Goal: Transaction & Acquisition: Purchase product/service

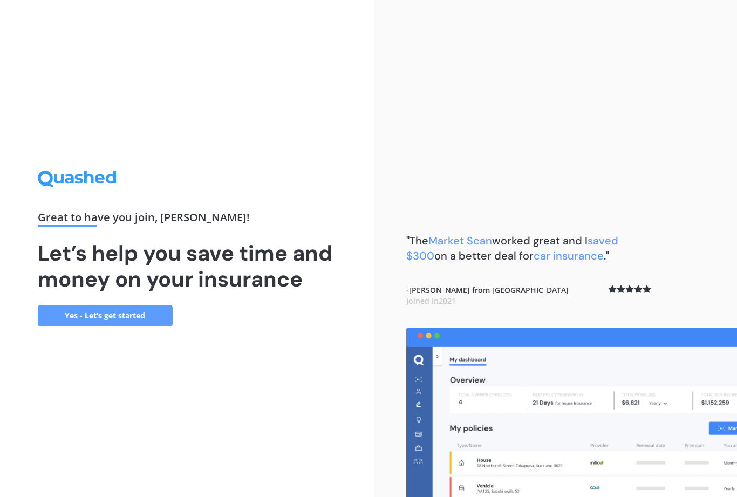
click at [120, 326] on link "Yes - Let’s get started" at bounding box center [105, 316] width 135 height 22
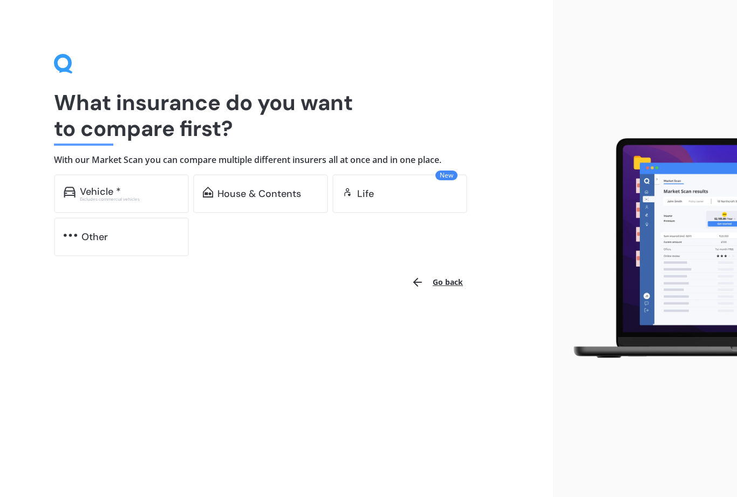
click at [124, 200] on div "Excludes commercial vehicles" at bounding box center [129, 199] width 99 height 4
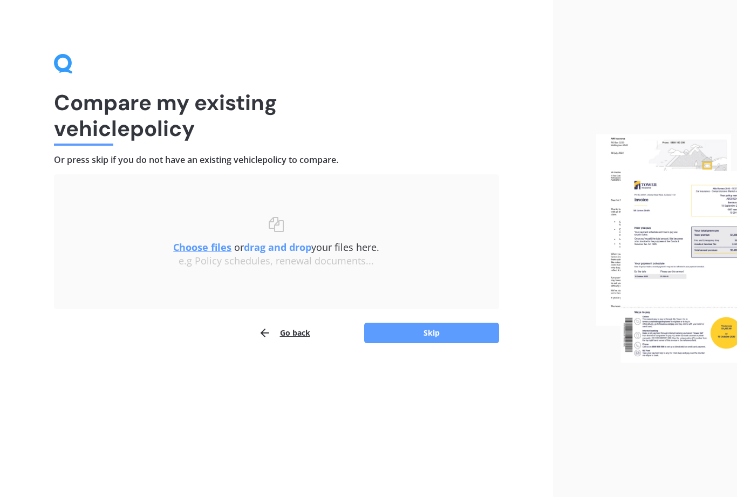
click at [206, 247] on u "Choose files" at bounding box center [202, 247] width 58 height 13
click at [435, 330] on button "Skip" at bounding box center [431, 333] width 135 height 21
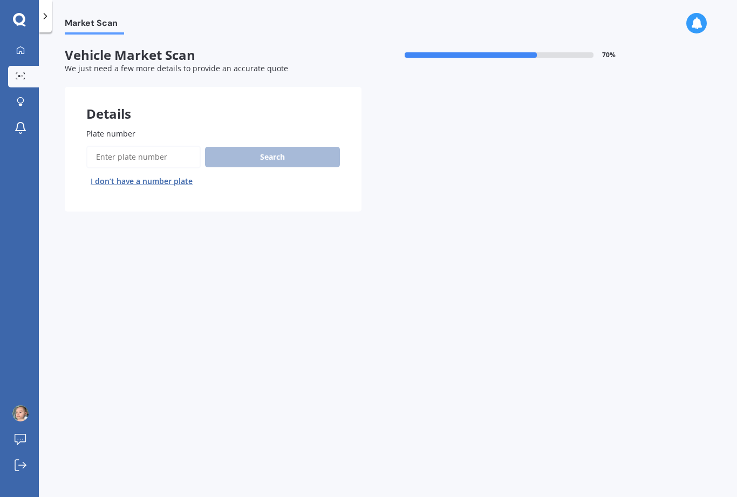
click at [125, 155] on input "Plate number" at bounding box center [143, 157] width 114 height 23
type input "KEE752"
click at [281, 153] on button "Search" at bounding box center [272, 157] width 135 height 21
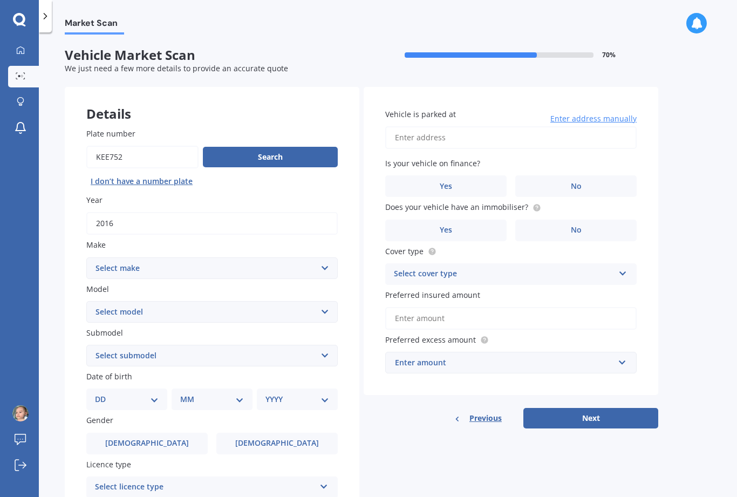
click at [280, 152] on button "Search" at bounding box center [270, 157] width 135 height 21
click at [331, 262] on select "Select make AC ALFA ROMEO ASTON [PERSON_NAME] AUDI AUSTIN BEDFORD Bentley BMW B…" at bounding box center [211, 268] width 251 height 22
select select "MERCEDES BENZ"
click at [323, 308] on select "Select model 190 200 220 230 240 250 260 280 300 320 350 380 400 420 450 500 55…" at bounding box center [211, 312] width 251 height 22
click at [325, 352] on select "Select submodel 2.0 Petrol Station Wagon 250 350D 43 AMG 3 OPT/4WD/9AT 63 S AMG…" at bounding box center [211, 356] width 251 height 22
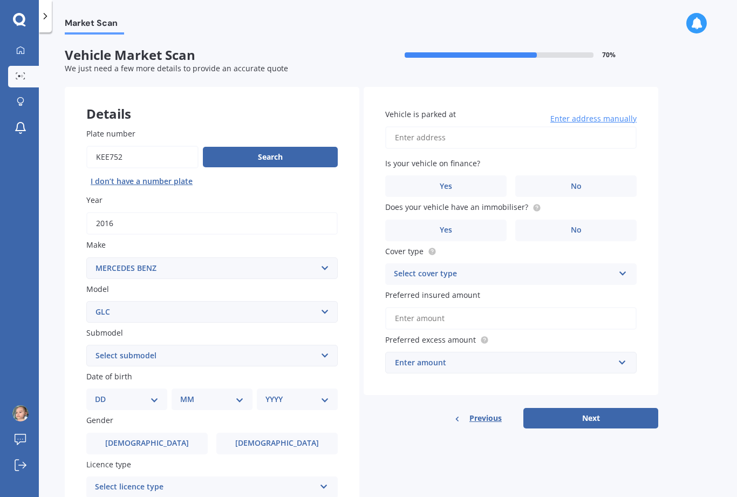
click at [329, 304] on select "Select model 190 200 220 230 240 250 260 280 300 320 350 380 400 420 450 500 55…" at bounding box center [211, 312] width 251 height 22
select select "GLC - CLASS"
click at [331, 348] on select "Select submodel GLC220D 2.1D/9AT/SW" at bounding box center [211, 356] width 251 height 22
select select "GLC220D 2.1D/9AT/SW"
click at [153, 394] on select "DD 01 02 03 04 05 06 07 08 09 10 11 12 13 14 15 16 17 18 19 20 21 22 23 24 25 2…" at bounding box center [127, 399] width 64 height 12
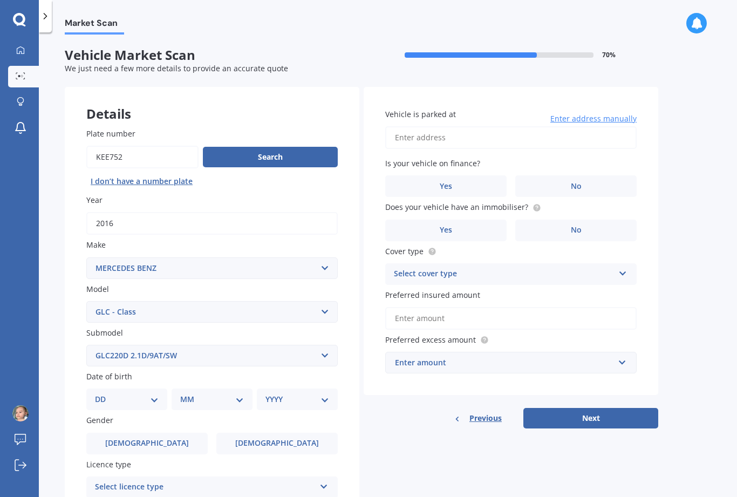
select select "23"
click at [242, 398] on select "MM 01 02 03 04 05 06 07 08 09 10 11 12" at bounding box center [214, 399] width 59 height 12
select select "08"
click at [322, 407] on div "Plate number Search I don’t have a number plate Year [DATE] Make Select make AC…" at bounding box center [212, 356] width 295 height 501
click at [321, 397] on select "YYYY 2025 2024 2023 2022 2021 2020 2019 2018 2017 2016 2015 2014 2013 2012 2011…" at bounding box center [294, 399] width 59 height 12
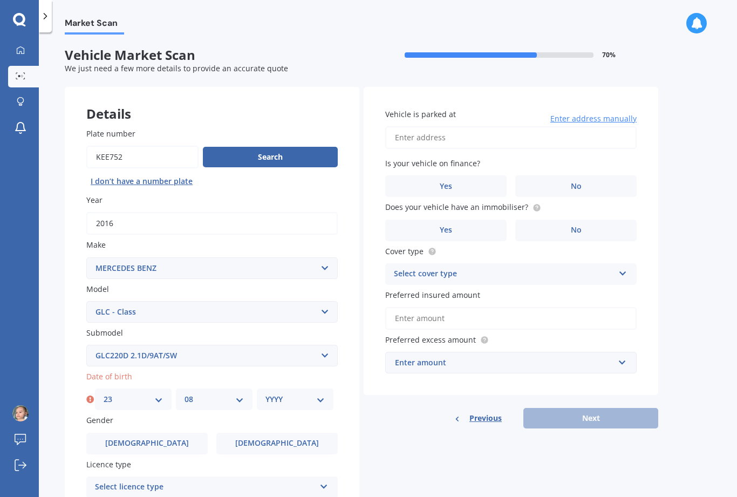
select select "1966"
click at [179, 434] on label "[DEMOGRAPHIC_DATA]" at bounding box center [146, 444] width 121 height 22
click at [0, 0] on input "[DEMOGRAPHIC_DATA]" at bounding box center [0, 0] width 0 height 0
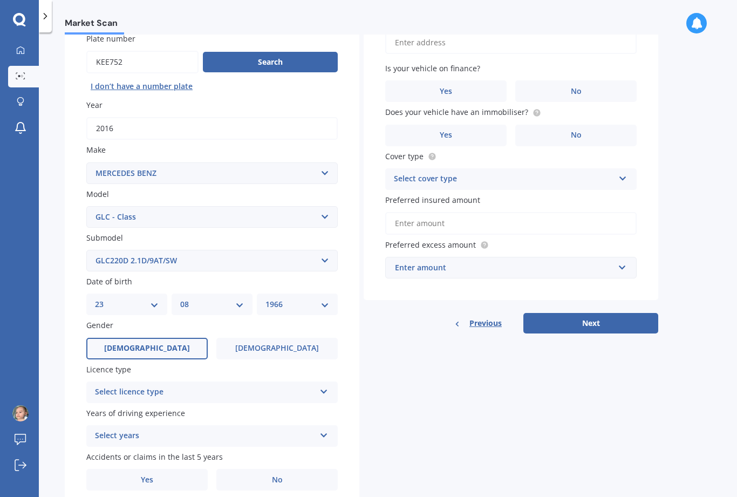
scroll to position [94, 0]
click at [325, 386] on icon at bounding box center [323, 390] width 9 height 8
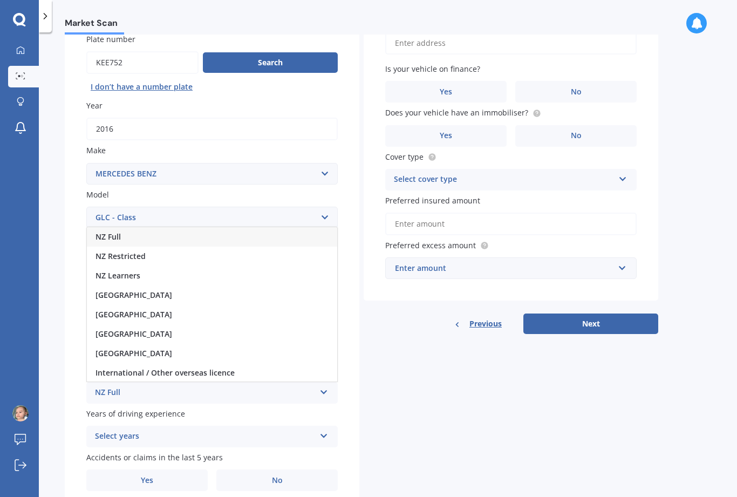
click at [122, 227] on div "NZ Full" at bounding box center [212, 236] width 250 height 19
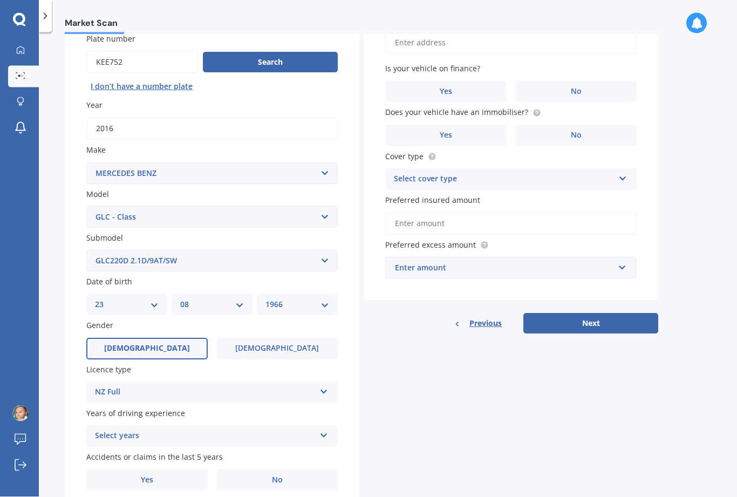
scroll to position [35, 0]
click at [326, 430] on icon at bounding box center [323, 434] width 9 height 8
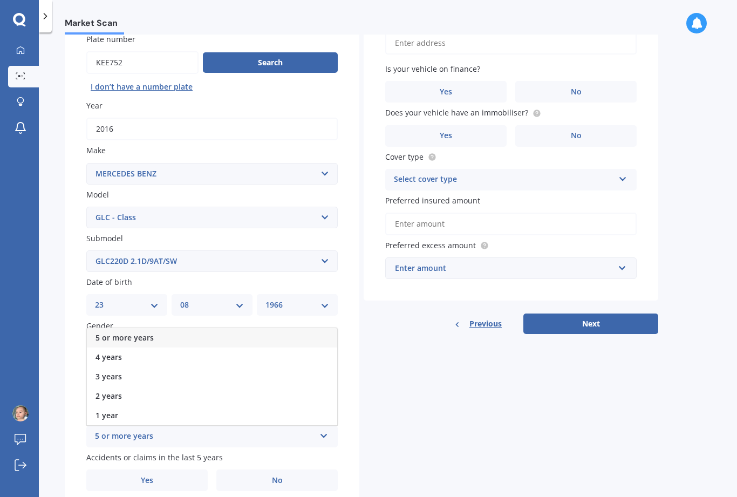
click at [131, 332] on span "5 or more years" at bounding box center [125, 337] width 58 height 10
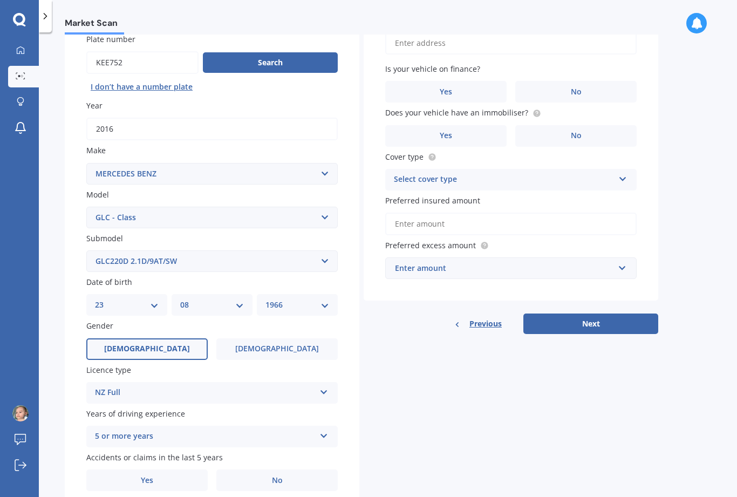
click at [277, 476] on span "No" at bounding box center [277, 480] width 11 height 9
click at [0, 0] on input "No" at bounding box center [0, 0] width 0 height 0
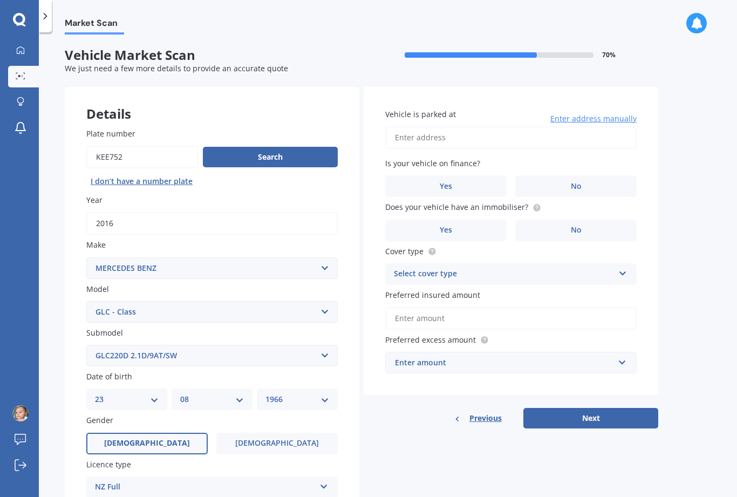
scroll to position [0, 0]
click at [434, 126] on input "Vehicle is parked at" at bounding box center [510, 137] width 251 height 23
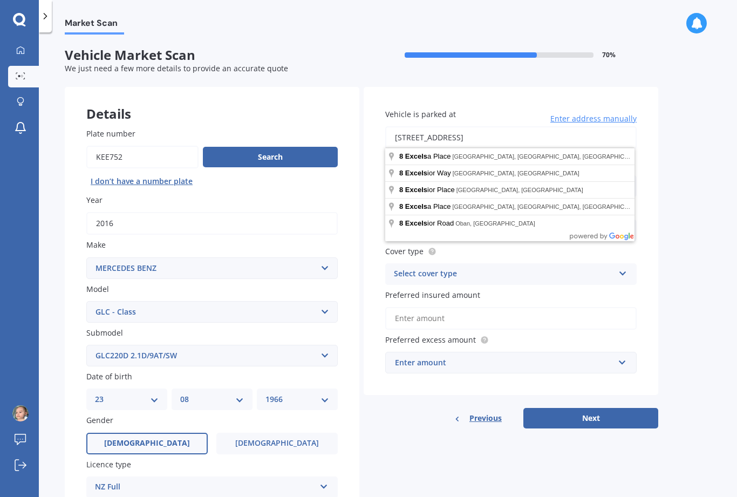
type input "[STREET_ADDRESS]"
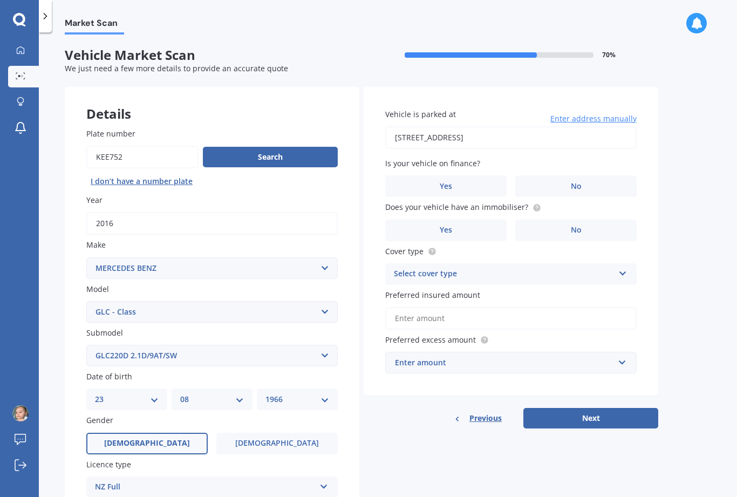
click at [584, 175] on label "No" at bounding box center [575, 186] width 121 height 22
click at [0, 0] on input "No" at bounding box center [0, 0] width 0 height 0
click at [455, 220] on label "Yes" at bounding box center [445, 231] width 121 height 22
click at [0, 0] on input "Yes" at bounding box center [0, 0] width 0 height 0
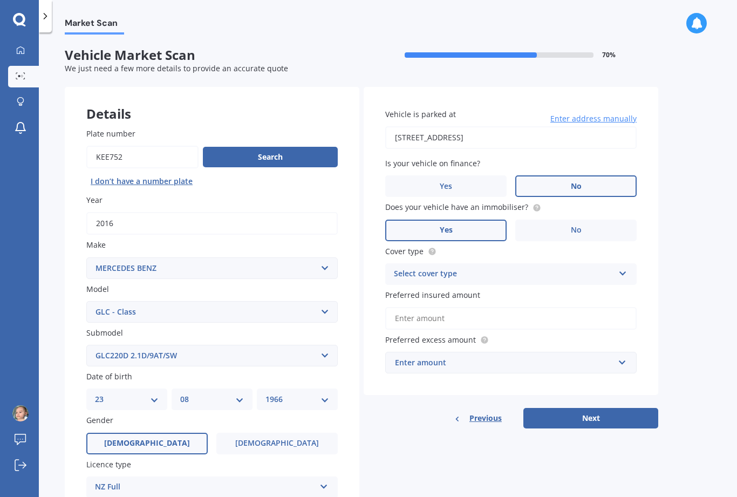
click at [581, 226] on span "No" at bounding box center [576, 230] width 11 height 9
click at [0, 0] on input "No" at bounding box center [0, 0] width 0 height 0
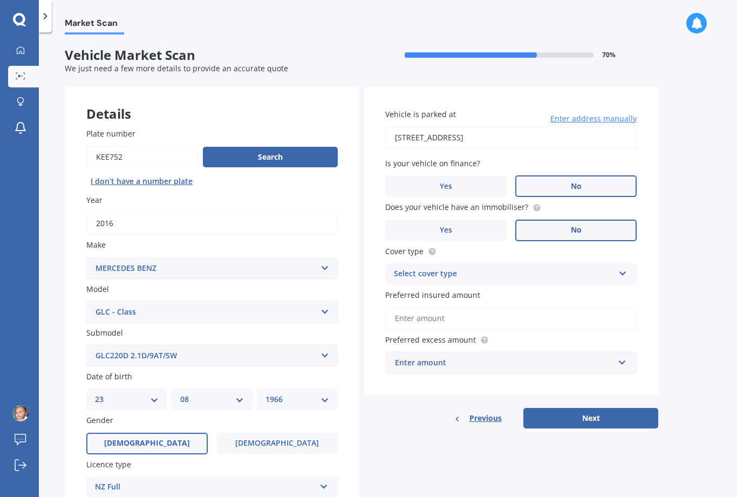
click at [626, 268] on icon at bounding box center [622, 272] width 9 height 8
click at [432, 290] on span "Comprehensive" at bounding box center [422, 295] width 57 height 10
click at [413, 307] on input "Preferred insured amount" at bounding box center [510, 318] width 251 height 23
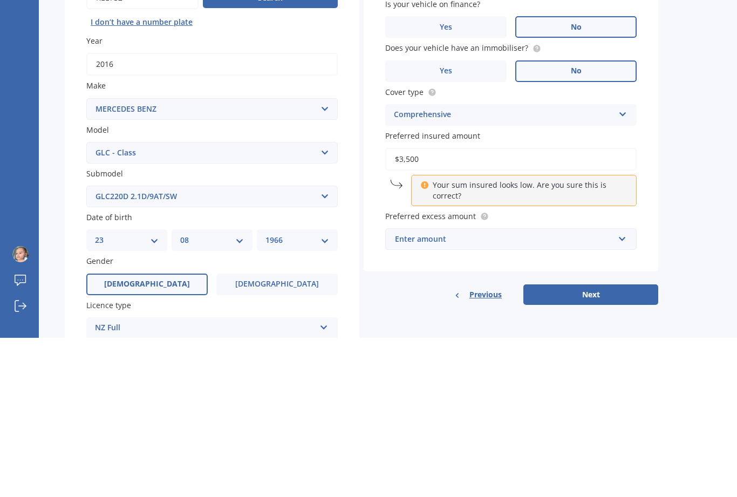
type input "$35,000"
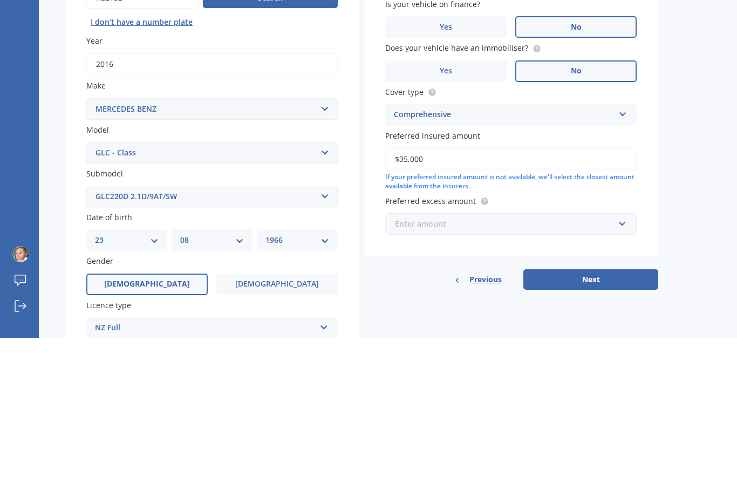
click at [620, 373] on input "text" at bounding box center [507, 383] width 242 height 21
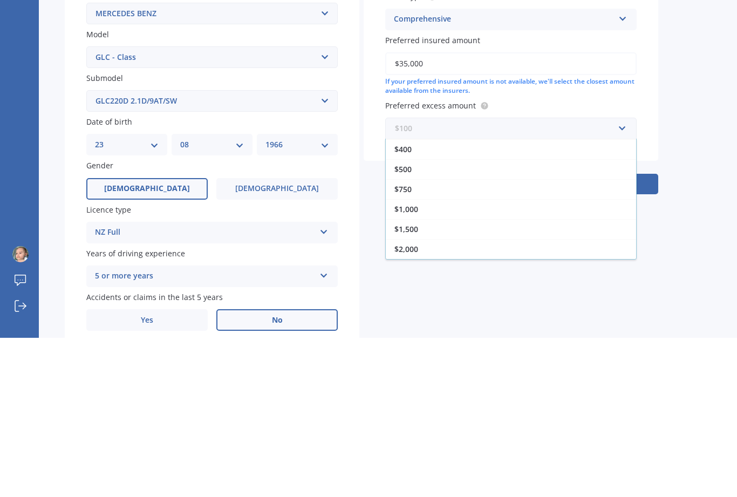
scroll to position [94, 0]
click at [415, 339] on div "$750" at bounding box center [511, 349] width 250 height 20
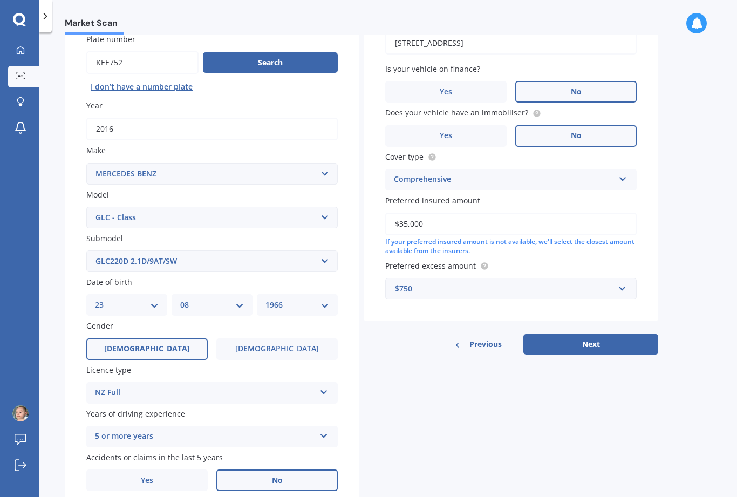
click at [597, 334] on button "Next" at bounding box center [590, 344] width 135 height 21
select select "23"
select select "08"
select select "1966"
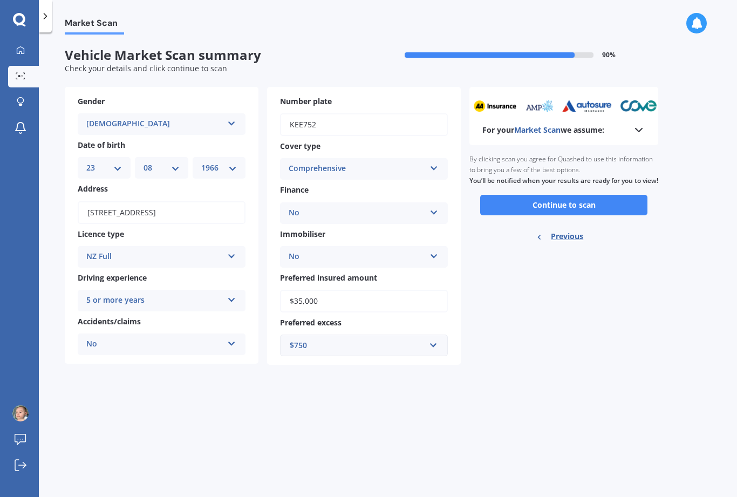
scroll to position [0, 0]
click at [560, 195] on button "Continue to scan" at bounding box center [563, 205] width 167 height 21
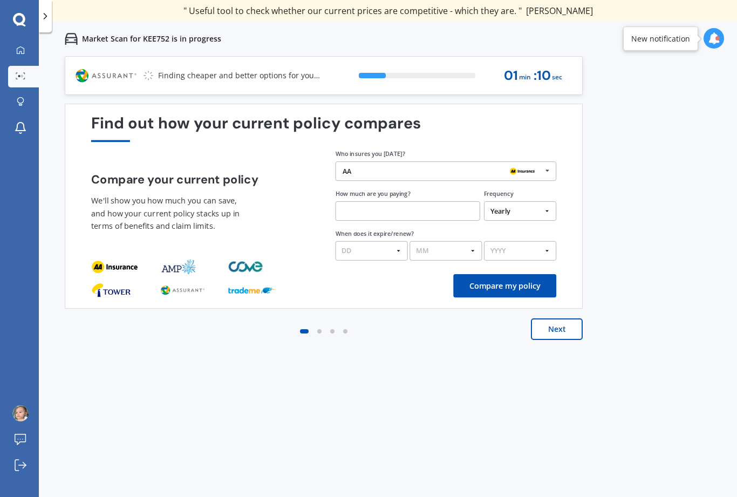
click at [560, 328] on button "Next" at bounding box center [557, 329] width 52 height 22
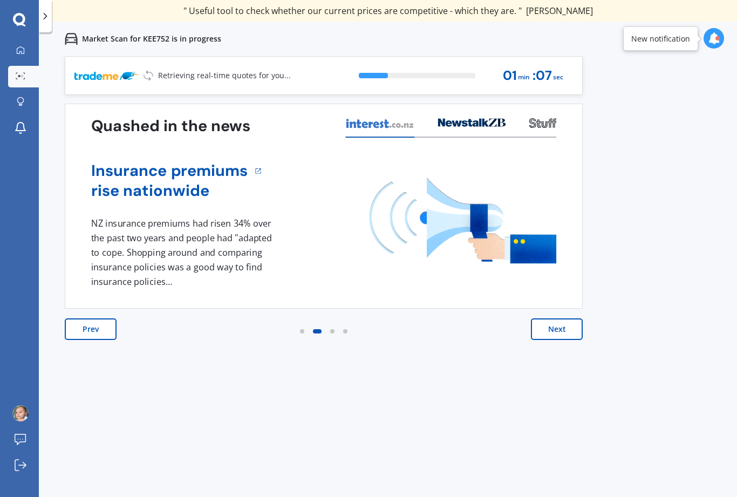
click at [560, 330] on button "Next" at bounding box center [557, 329] width 52 height 22
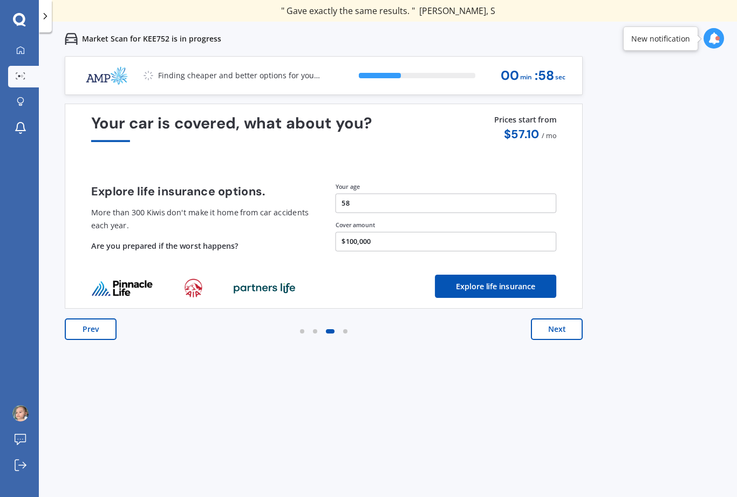
click at [561, 330] on button "Next" at bounding box center [557, 329] width 52 height 22
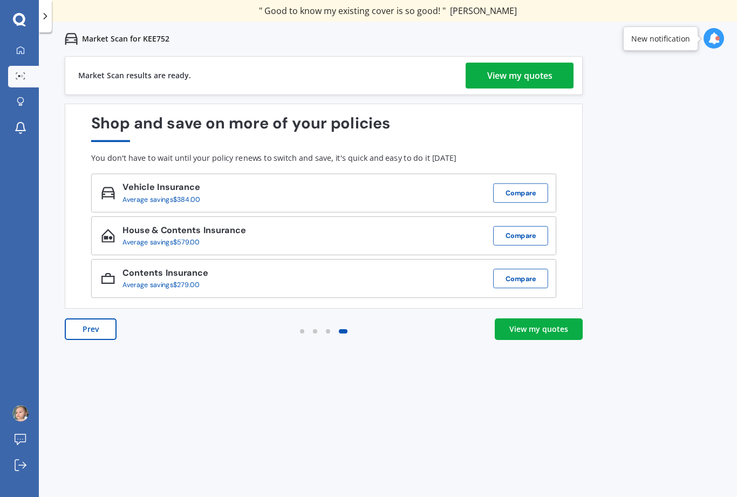
click at [520, 80] on div "View my quotes" at bounding box center [519, 76] width 65 height 26
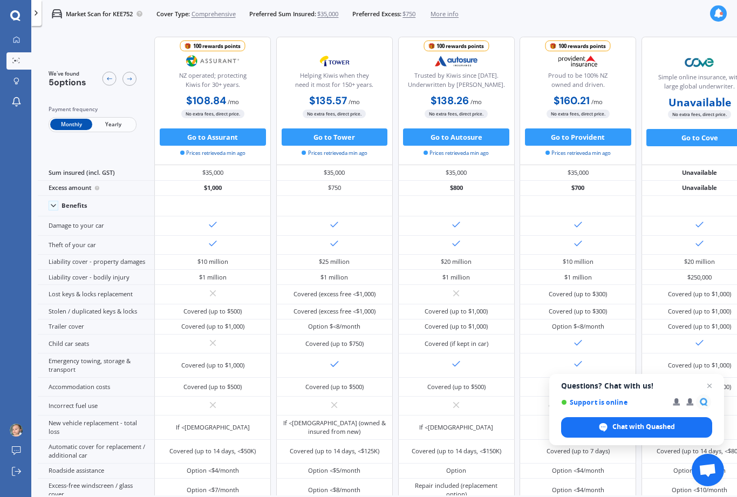
click at [129, 80] on icon at bounding box center [129, 79] width 7 height 7
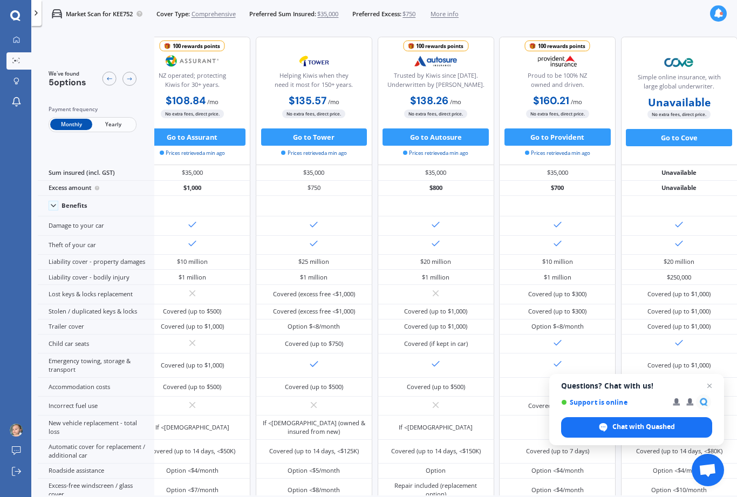
scroll to position [0, 182]
click at [106, 73] on div at bounding box center [110, 79] width 14 height 14
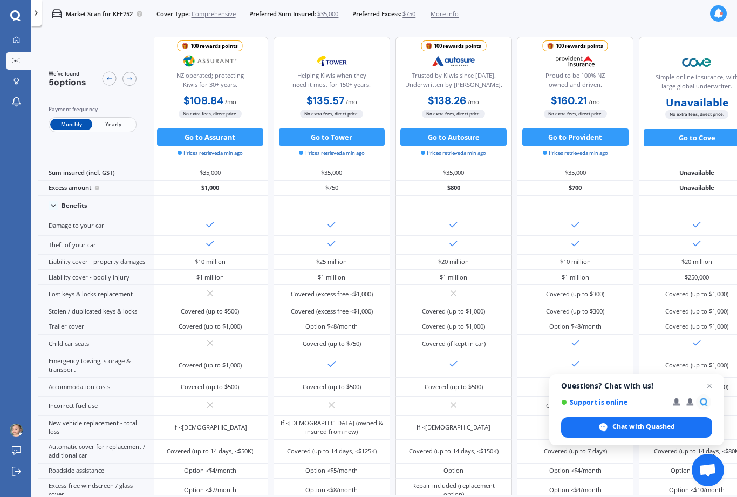
scroll to position [0, 0]
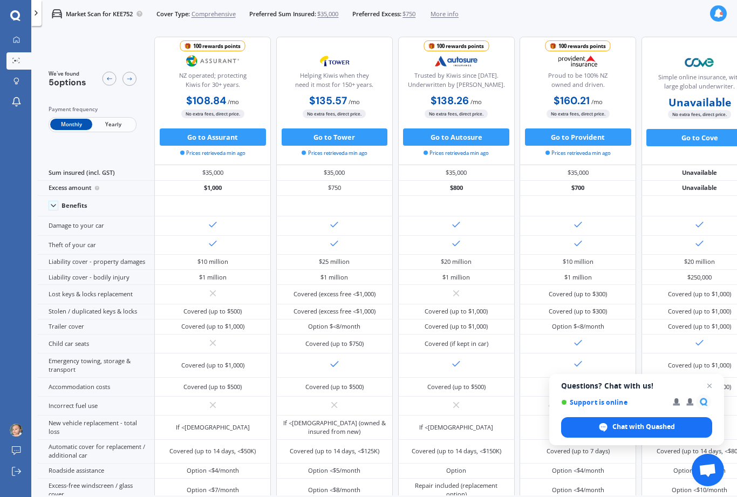
click at [55, 210] on icon at bounding box center [53, 205] width 9 height 9
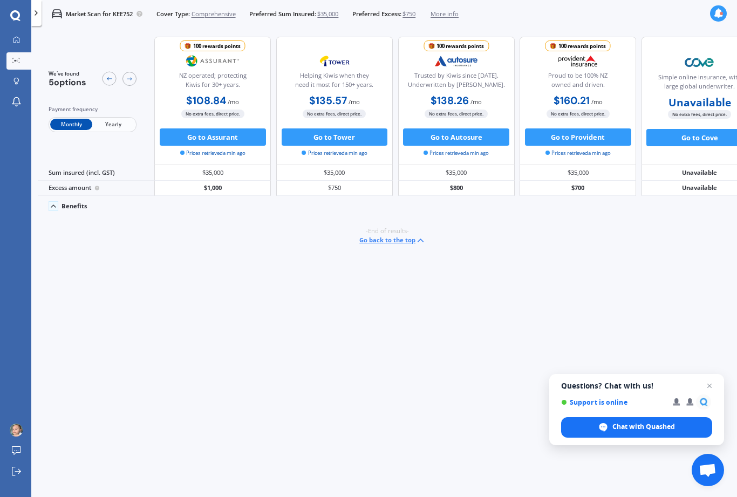
click at [59, 214] on div "Benefits" at bounding box center [96, 206] width 117 height 21
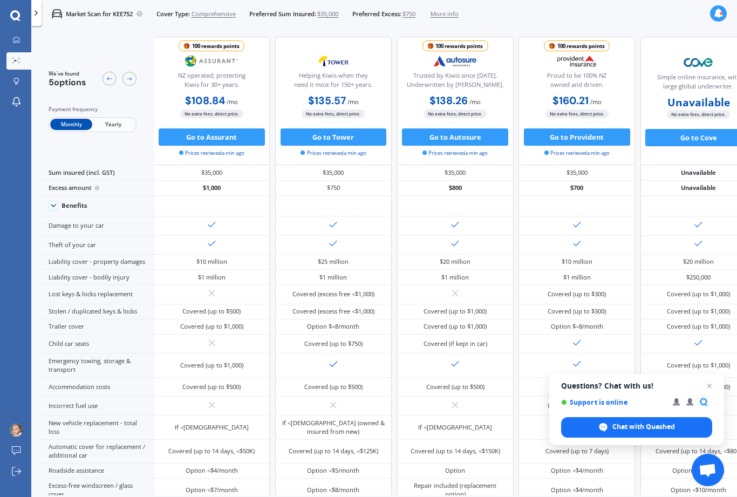
scroll to position [0, 2]
click at [18, 36] on icon at bounding box center [16, 39] width 7 height 7
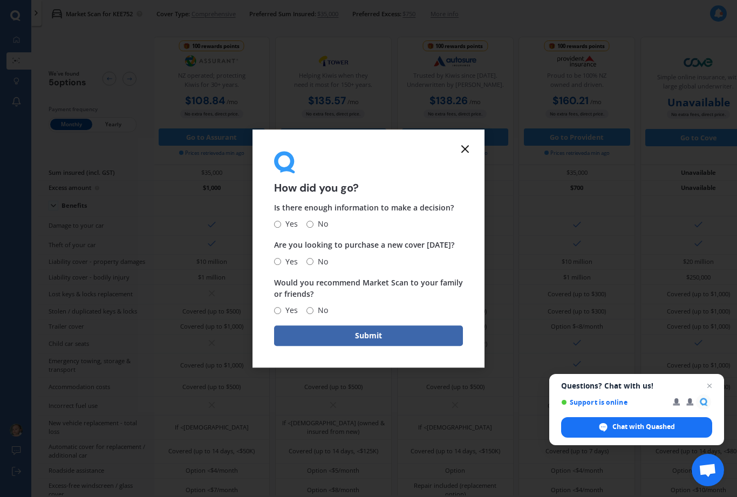
click at [281, 259] on input "Yes" at bounding box center [277, 261] width 7 height 7
radio input "true"
click at [277, 253] on div "Are you looking to purchase a new cover [DATE]? Yes No" at bounding box center [368, 254] width 189 height 29
click at [286, 250] on span "Are you looking to purchase a new cover [DATE]?" at bounding box center [364, 245] width 180 height 10
click at [283, 258] on span "Yes" at bounding box center [289, 261] width 17 height 13
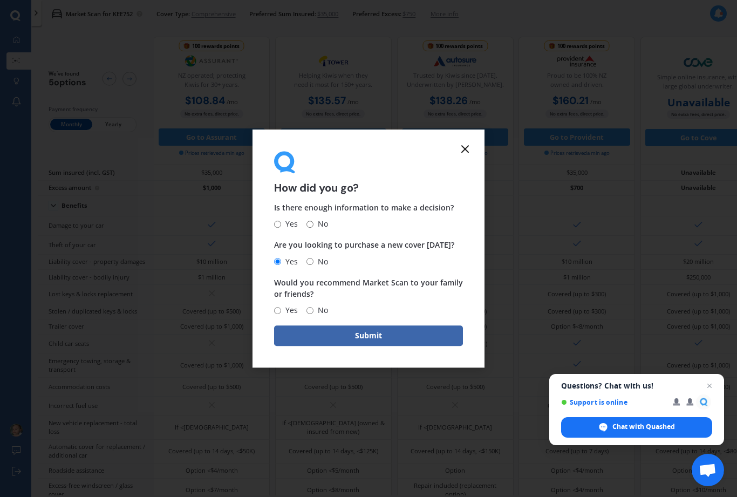
click at [281, 258] on input "Yes" at bounding box center [277, 261] width 7 height 7
click at [282, 258] on label "Yes" at bounding box center [286, 261] width 24 height 13
click at [281, 258] on input "Yes" at bounding box center [277, 261] width 7 height 7
click at [281, 260] on input "Yes" at bounding box center [277, 261] width 7 height 7
click at [278, 258] on input "Yes" at bounding box center [277, 261] width 7 height 7
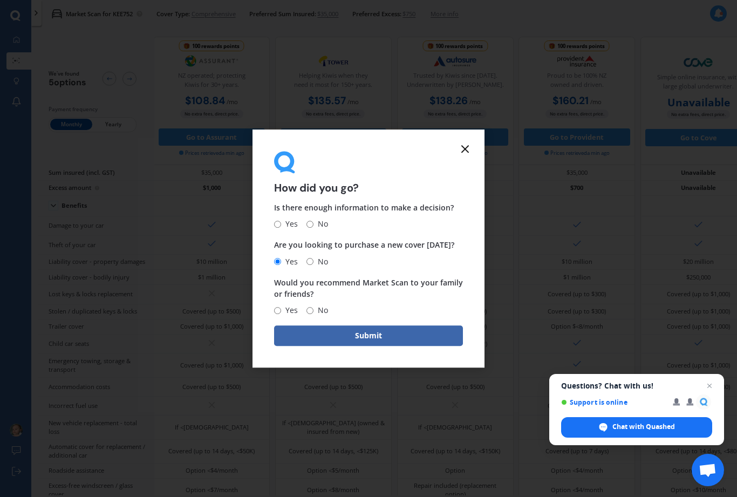
click at [325, 259] on span "No" at bounding box center [321, 261] width 15 height 13
click at [314, 259] on input "No" at bounding box center [309, 261] width 7 height 7
radio input "true"
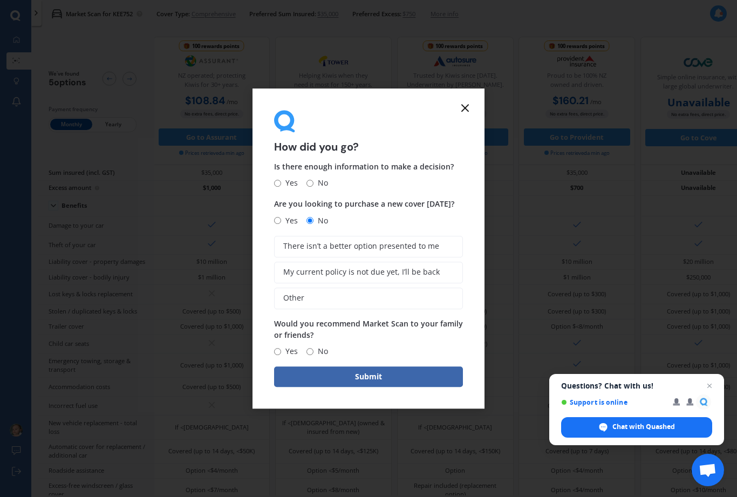
click at [287, 256] on label "There isn’t a better option presented to me" at bounding box center [368, 247] width 189 height 22
click at [0, 0] on input "There isn’t a better option presented to me" at bounding box center [0, 0] width 0 height 0
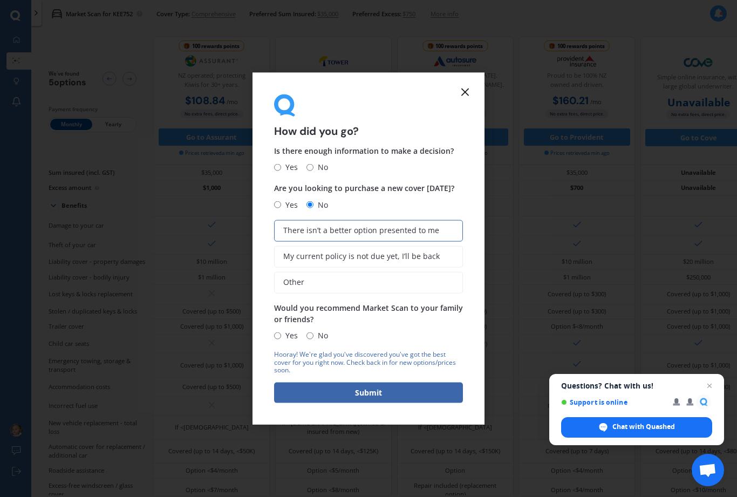
click at [280, 202] on input "Yes" at bounding box center [277, 204] width 7 height 7
radio input "true"
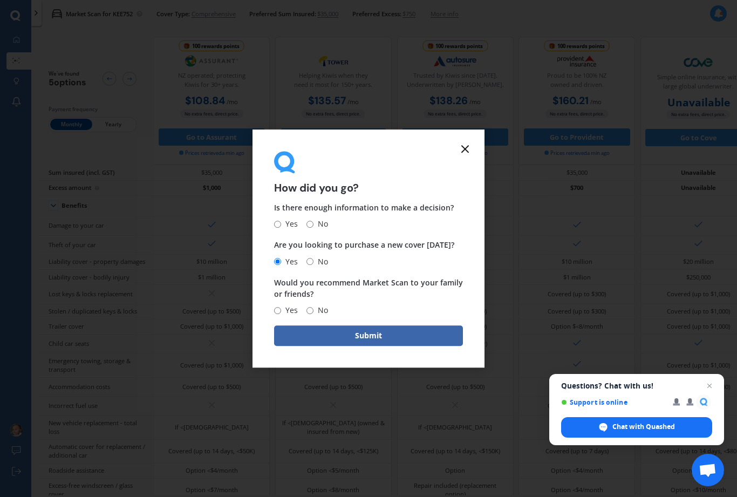
click at [271, 337] on form "How did you go? Is there enough information to make a decision? Yes No Are you …" at bounding box center [369, 249] width 232 height 239
click at [372, 367] on div "How did you go? Is there enough information to make a decision? Yes No Are you …" at bounding box center [368, 248] width 737 height 497
click at [465, 183] on form "How did you go? Is there enough information to make a decision? Yes No Are you …" at bounding box center [369, 249] width 232 height 239
click at [472, 185] on form "How did you go? Is there enough information to make a decision? Yes No Are you …" at bounding box center [369, 249] width 232 height 239
click at [385, 368] on div "How did you go? Is there enough information to make a decision? Yes No Are you …" at bounding box center [368, 248] width 737 height 497
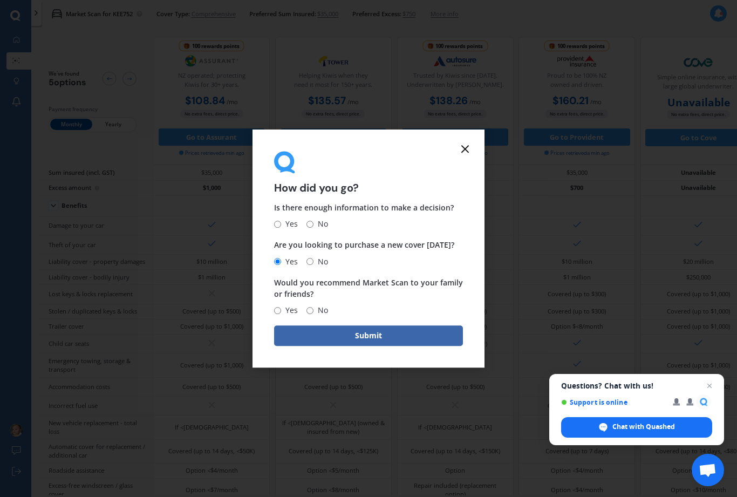
click at [278, 343] on button "Submit" at bounding box center [368, 335] width 189 height 21
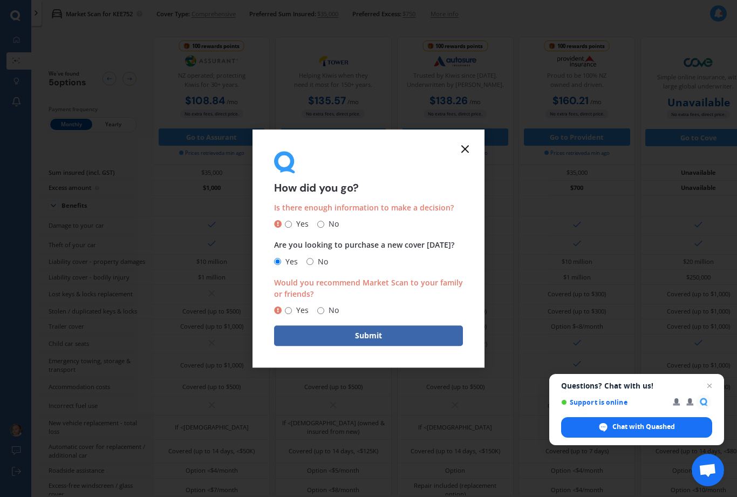
click at [292, 257] on span "Yes" at bounding box center [289, 261] width 17 height 13
click at [281, 258] on input "Yes" at bounding box center [277, 261] width 7 height 7
click at [294, 255] on span "Yes" at bounding box center [289, 261] width 17 height 13
click at [281, 258] on input "Yes" at bounding box center [277, 261] width 7 height 7
click at [285, 342] on button "Submit" at bounding box center [368, 335] width 189 height 21
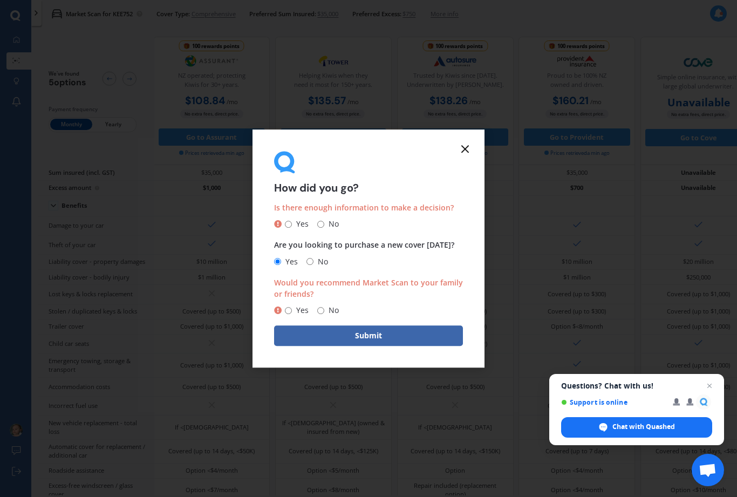
click at [470, 182] on form "How did you go? Is there enough information to make a decision? Yes No Are you …" at bounding box center [369, 249] width 232 height 239
